Goal: Transaction & Acquisition: Purchase product/service

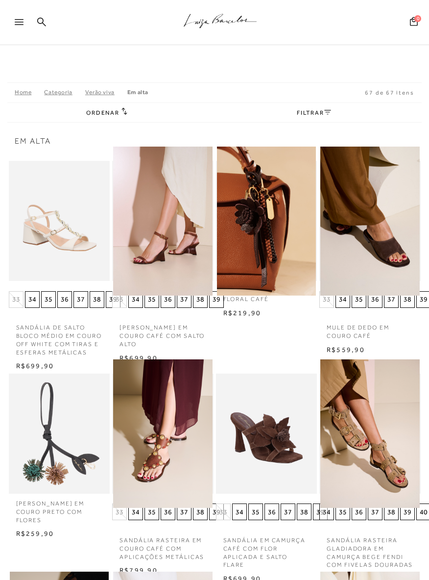
click at [39, 17] on icon at bounding box center [41, 21] width 9 height 9
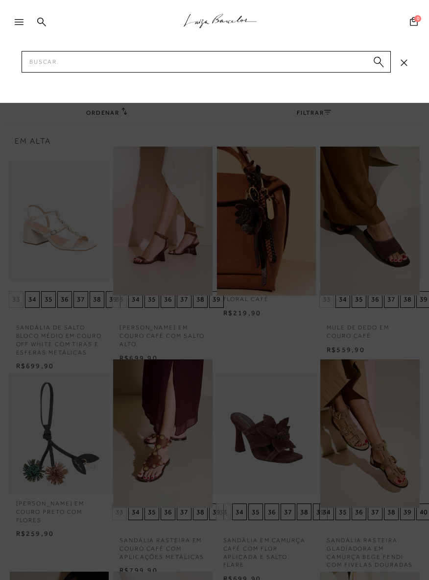
click at [39, 20] on icon at bounding box center [41, 21] width 9 height 9
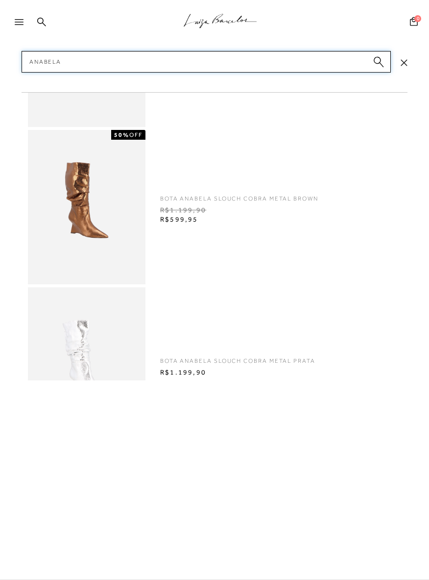
type input "Anabela"
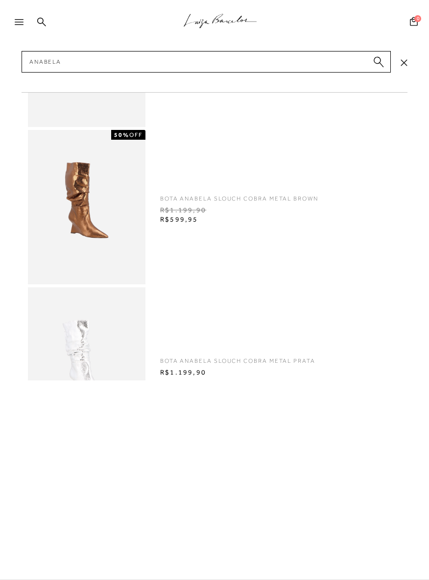
click at [377, 63] on circle "submit" at bounding box center [377, 60] width 7 height 7
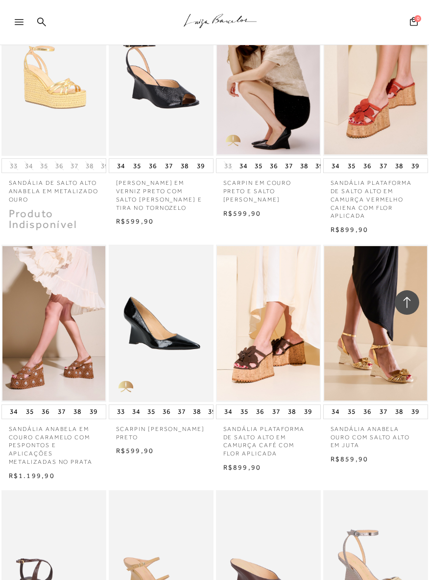
scroll to position [2999, 0]
click at [24, 418] on p "SANDÁLIA ANABELA EM COURO CARAMELO COM PESPONTOS E APLICAÇÕES METALIZADAS NO PR…" at bounding box center [53, 441] width 105 height 47
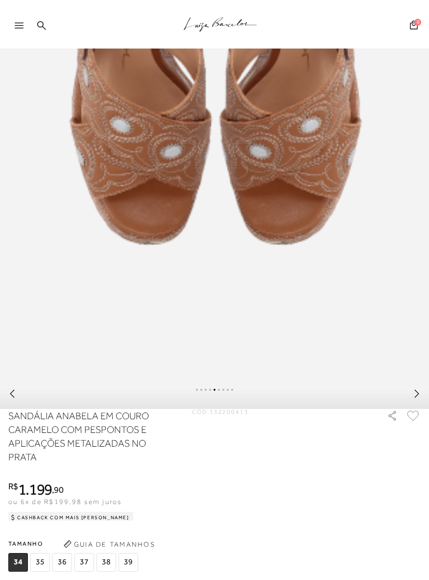
scroll to position [437, 0]
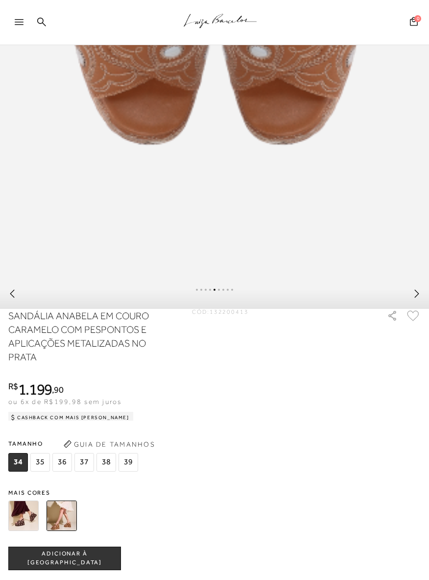
click at [21, 526] on img at bounding box center [23, 515] width 30 height 30
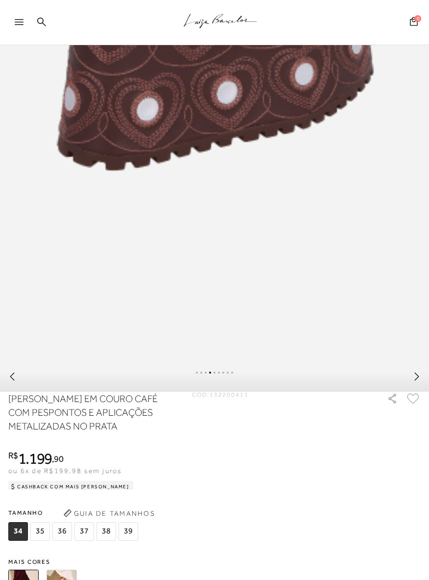
scroll to position [391, 0]
